Goal: Task Accomplishment & Management: Complete application form

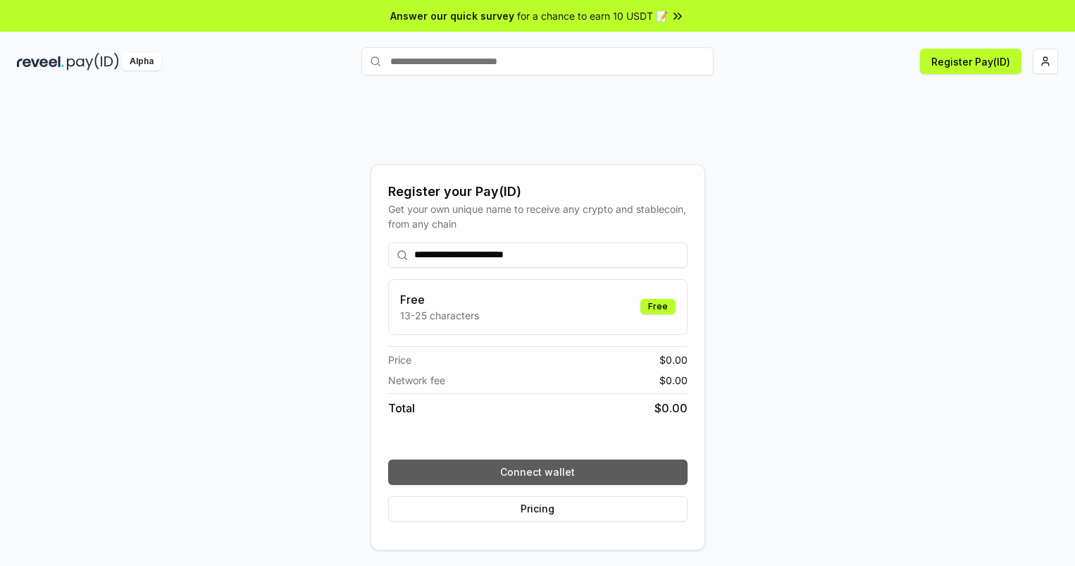
type input "**********"
click at [538, 471] on button "Connect wallet" at bounding box center [538, 472] width 300 height 25
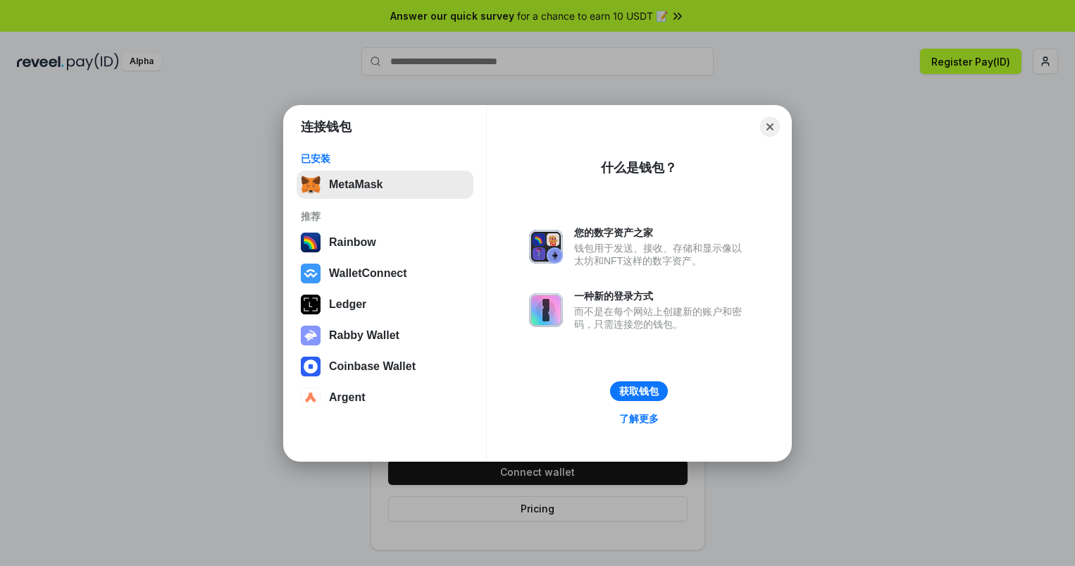
click at [385, 184] on button "MetaMask" at bounding box center [385, 185] width 177 height 28
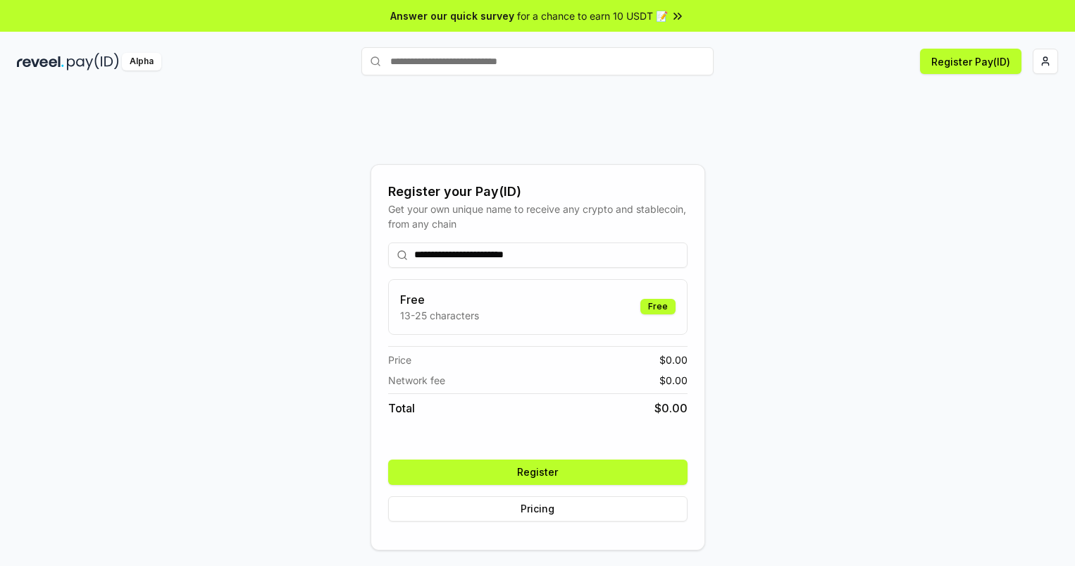
click at [538, 471] on button "Register" at bounding box center [538, 472] width 300 height 25
